Goal: Communication & Community: Ask a question

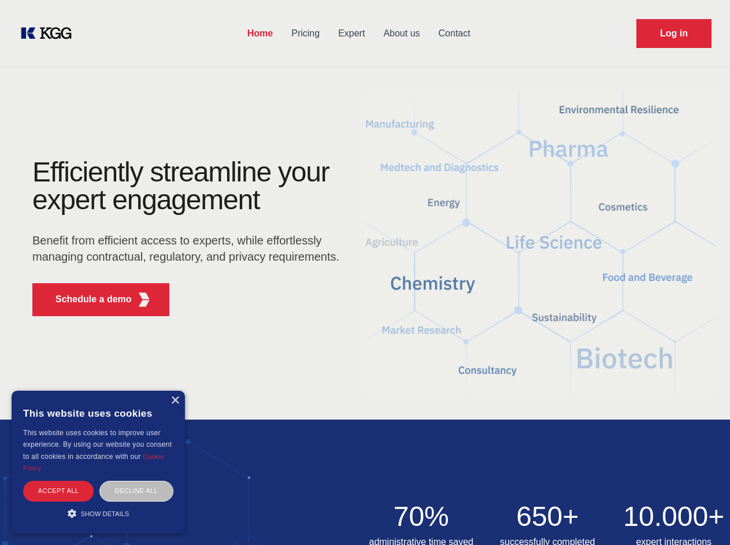
click at [365, 272] on div "Efficiently streamline your expert engagement Benefit from efficient access to …" at bounding box center [190, 241] width 352 height 167
click at [87, 299] on p "Schedule a demo" at bounding box center [94, 300] width 76 height 14
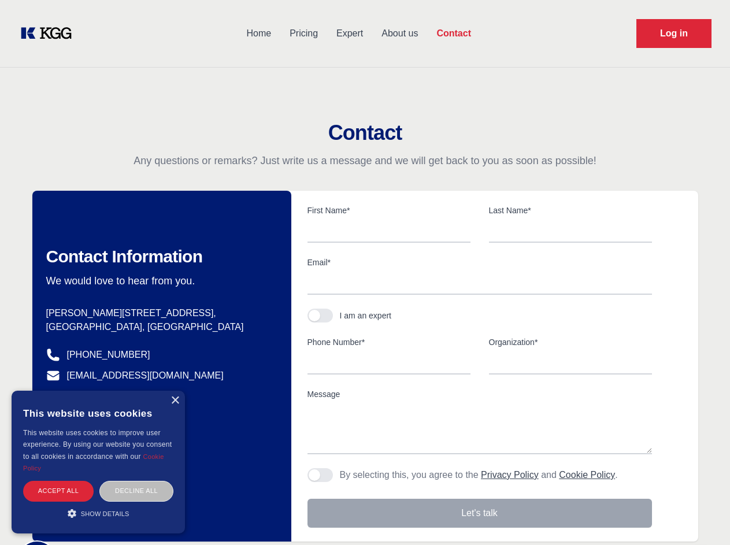
click at [175, 401] on div "× This website uses cookies This website uses cookies to improve user experienc…" at bounding box center [98, 462] width 173 height 143
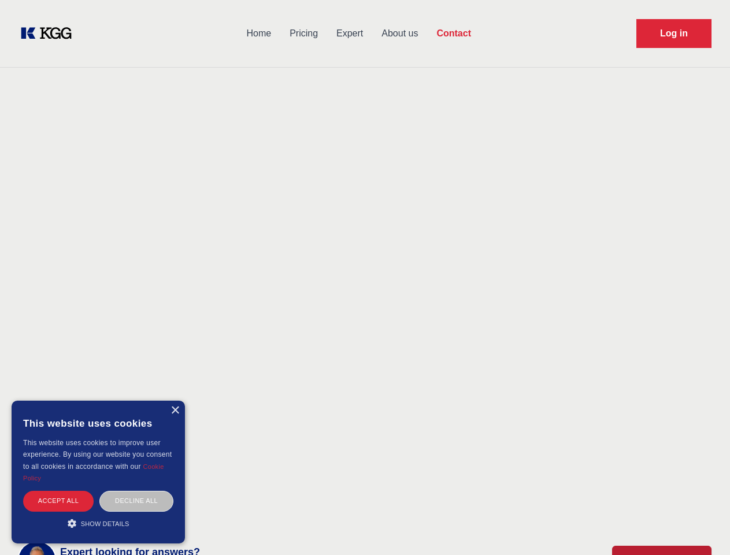
click at [58, 491] on div "Accept all" at bounding box center [58, 501] width 71 height 20
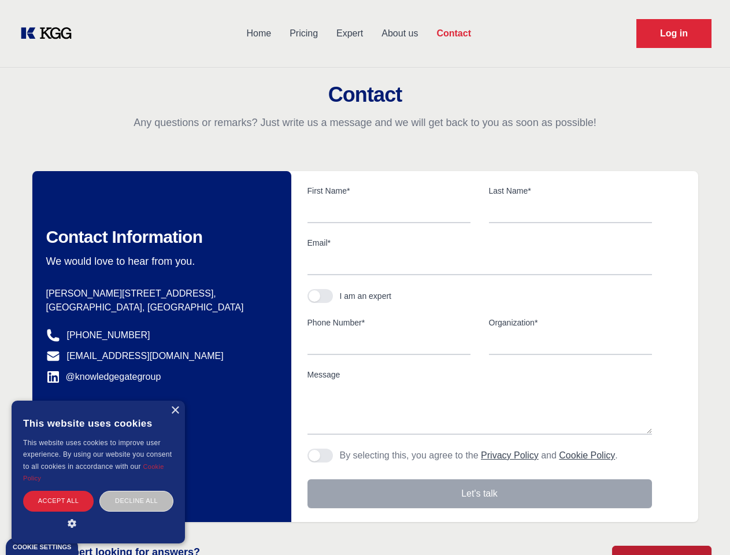
click at [136, 491] on body "Home Pricing Expert About us Contact Log in Contact Any questions or remarks? J…" at bounding box center [365, 508] width 730 height 1016
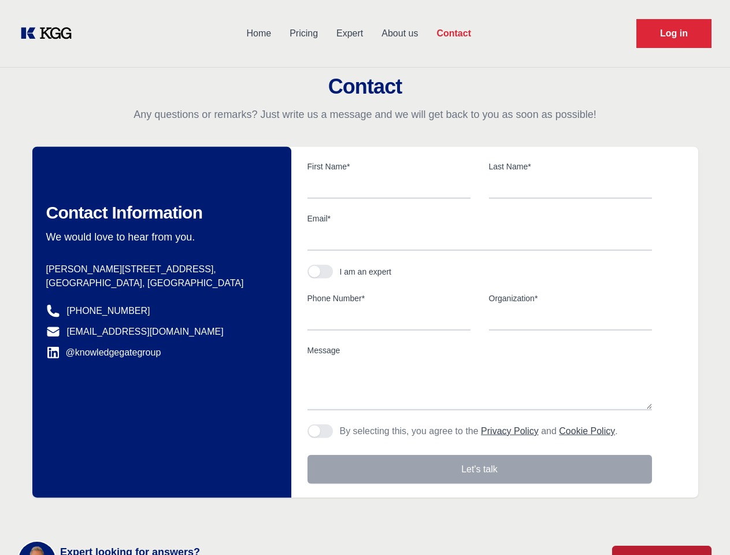
click at [98, 513] on main "Contact Any questions or remarks? Just write us a message and we will get back …" at bounding box center [365, 301] width 730 height 602
